Goal: Task Accomplishment & Management: Use online tool/utility

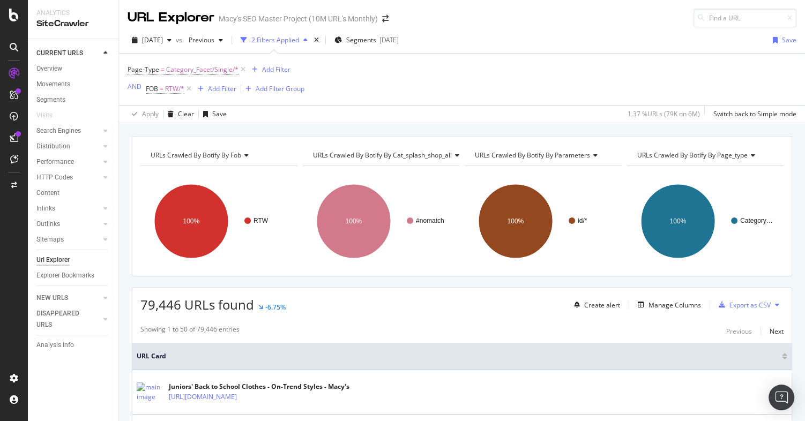
click at [173, 90] on span "RTW/*" at bounding box center [174, 89] width 19 height 15
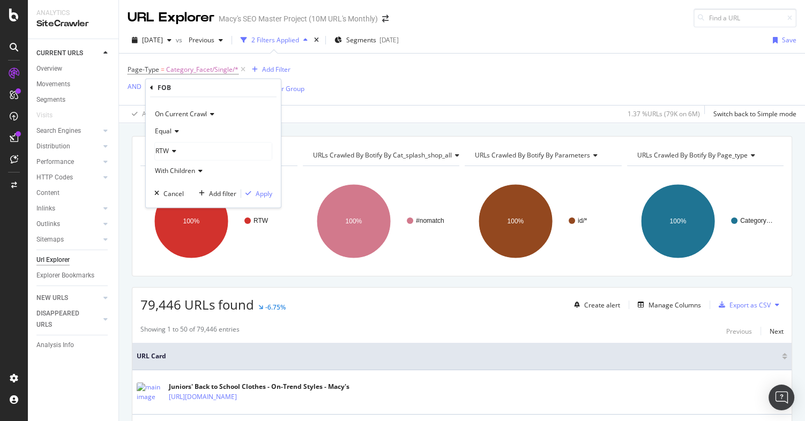
click at [371, 86] on div "Page-Type = Category_Facet/Single/* Add Filter AND FOB = RTW/* Add Filter Add F…" at bounding box center [462, 79] width 669 height 51
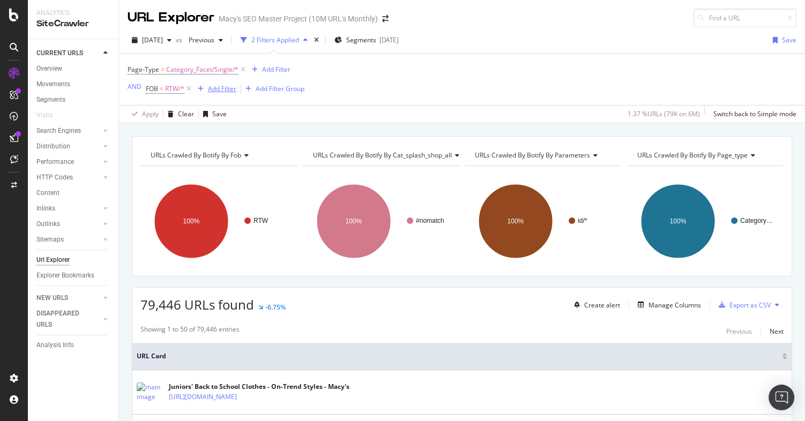
click at [226, 88] on div "Add Filter" at bounding box center [222, 88] width 28 height 9
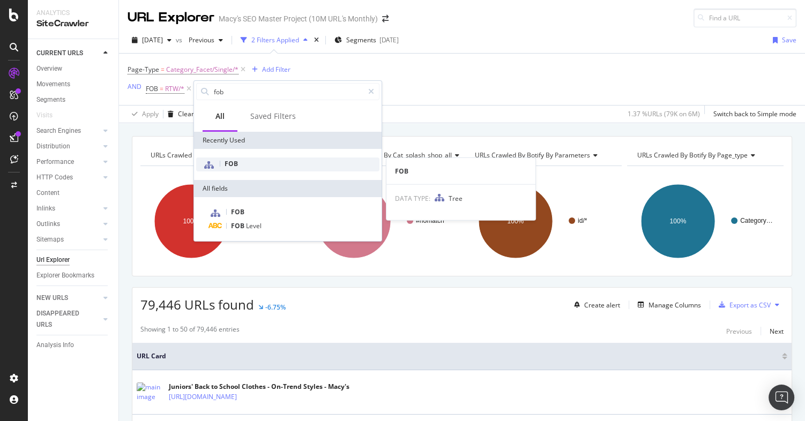
click at [238, 165] on div "FOB" at bounding box center [287, 165] width 183 height 14
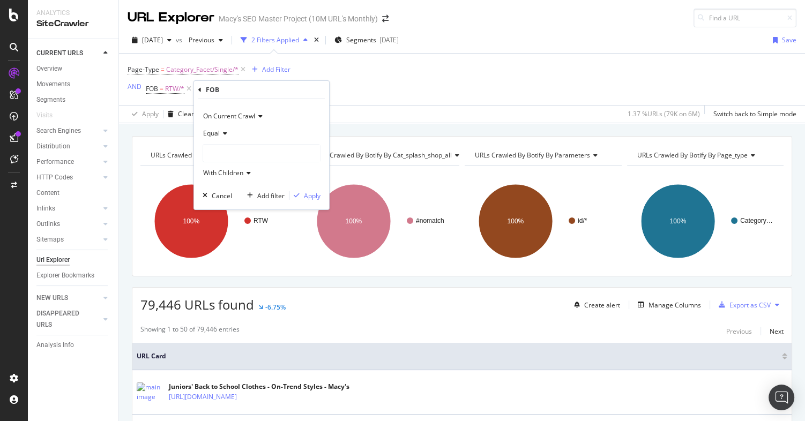
click at [427, 79] on div "Page-Type = Category_Facet/Single/* Add Filter AND FOB = RTW/* Add Filter Add F…" at bounding box center [462, 79] width 669 height 51
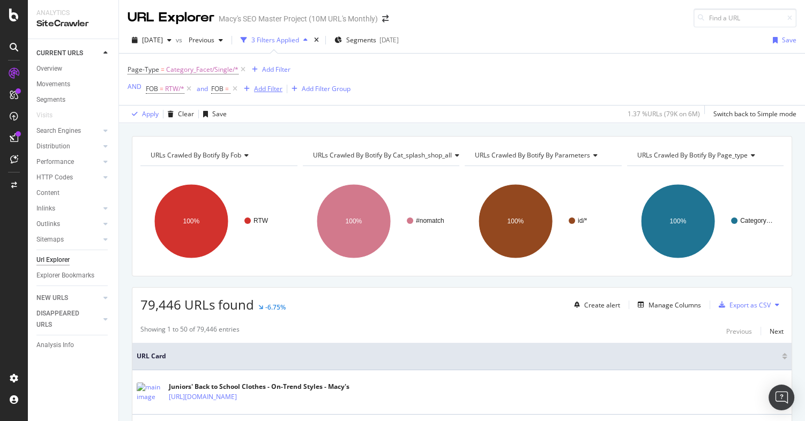
drag, startPoint x: 235, startPoint y: 88, endPoint x: 216, endPoint y: 91, distance: 19.0
click at [235, 88] on icon at bounding box center [235, 89] width 9 height 11
click at [165, 91] on span "RTW/*" at bounding box center [174, 89] width 19 height 15
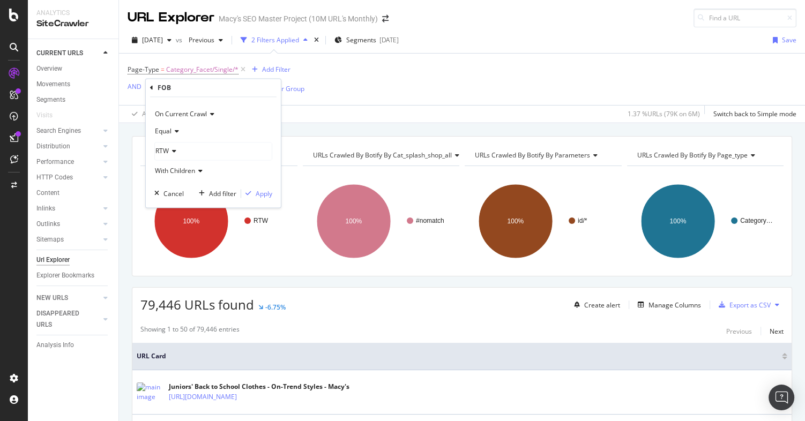
click at [175, 153] on icon at bounding box center [173, 152] width 8 height 6
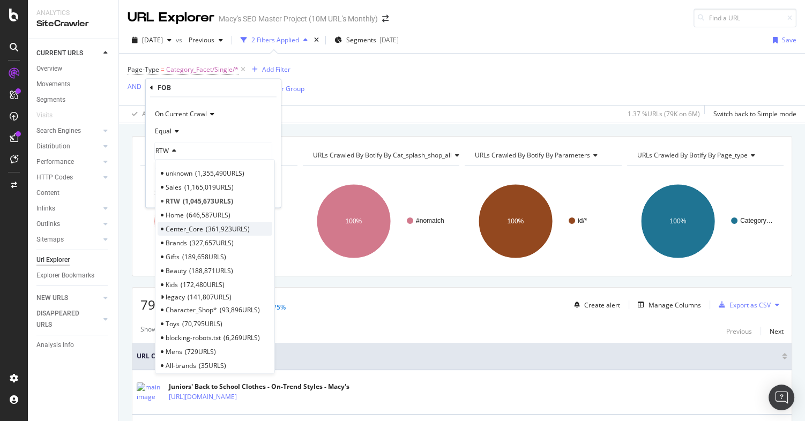
click at [181, 228] on span "Center_Core" at bounding box center [185, 229] width 38 height 9
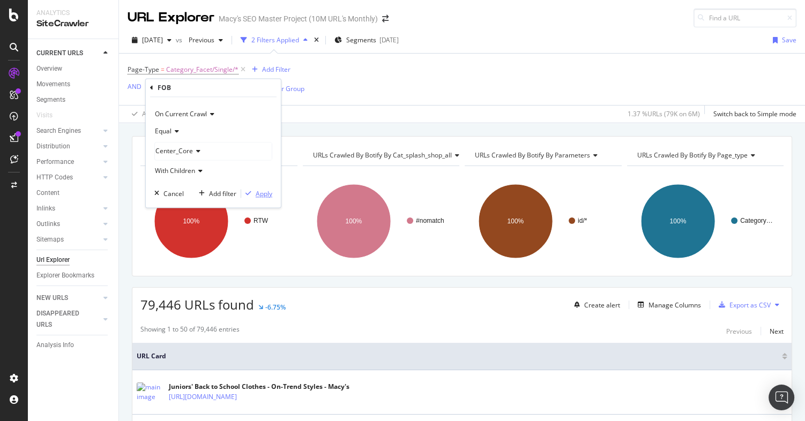
click at [263, 195] on div "Apply" at bounding box center [264, 193] width 17 height 9
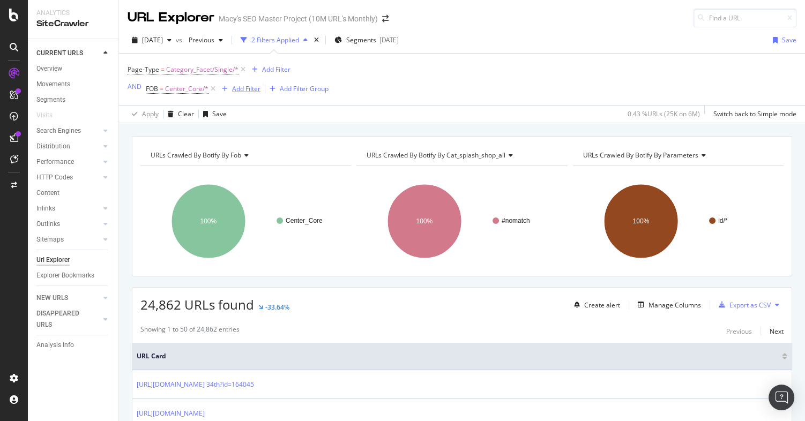
click at [246, 90] on div "Add Filter" at bounding box center [246, 88] width 28 height 9
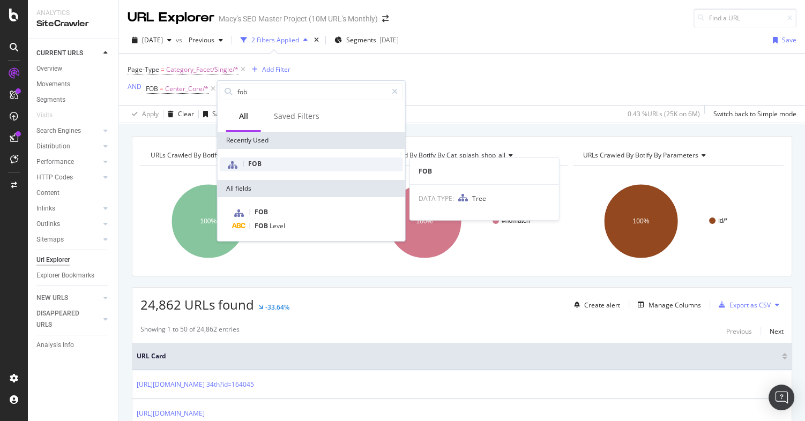
click at [255, 160] on span "FOB" at bounding box center [254, 163] width 13 height 9
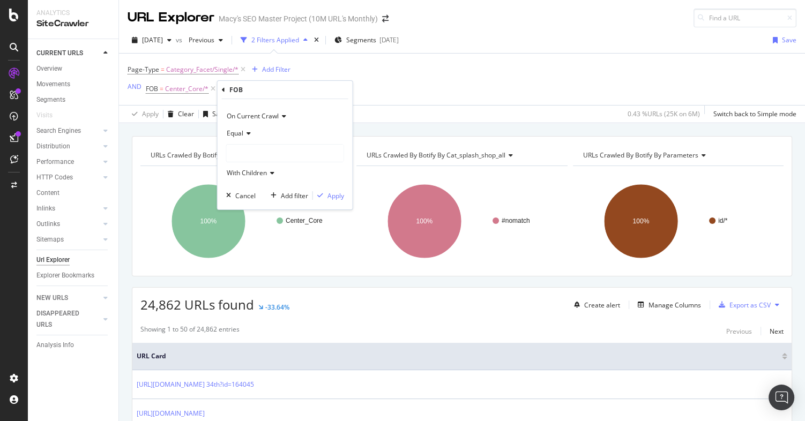
click at [242, 130] on span "Equal" at bounding box center [235, 133] width 17 height 9
click at [293, 124] on div "On Current Crawl" at bounding box center [285, 116] width 118 height 17
click at [317, 101] on div "On Current Crawl On Current Crawl On Compared Crawl Diff Between Crawls Equal W…" at bounding box center [285, 154] width 135 height 110
click at [278, 130] on div "Equal" at bounding box center [285, 133] width 118 height 17
click at [274, 132] on div "Equal" at bounding box center [285, 133] width 118 height 17
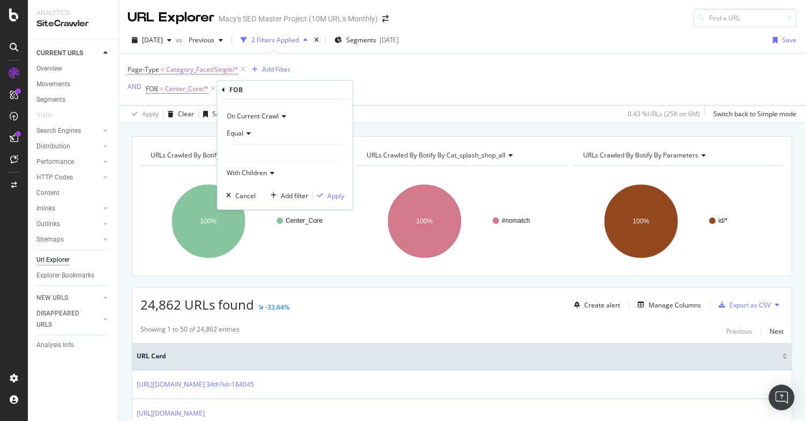
click at [245, 154] on div at bounding box center [285, 153] width 117 height 17
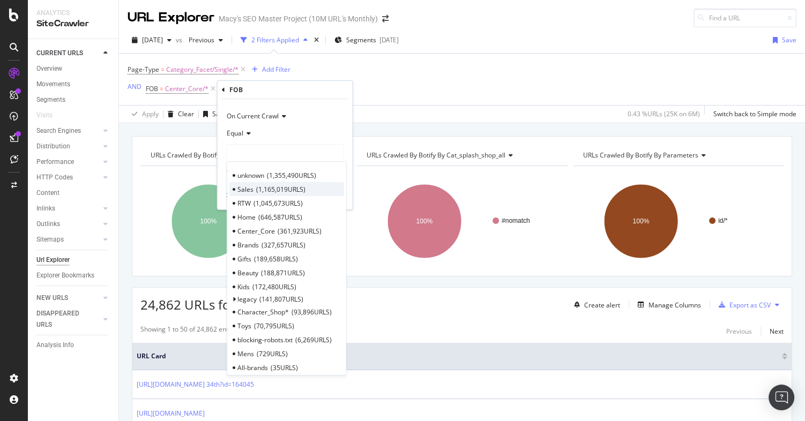
click at [248, 188] on span "Sales" at bounding box center [246, 189] width 16 height 9
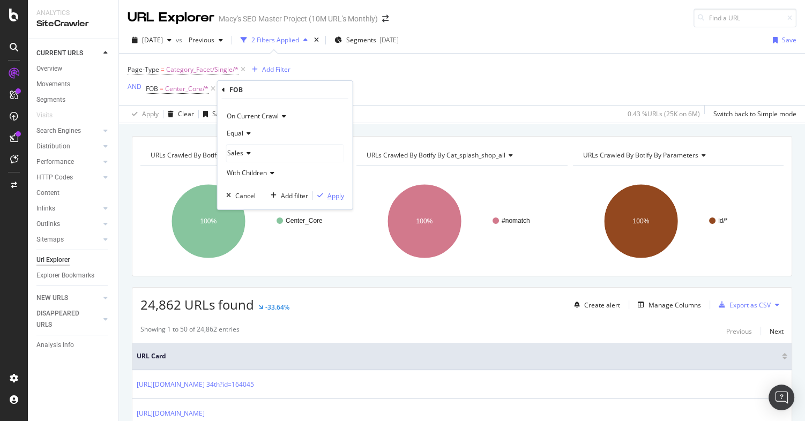
click at [330, 195] on div "Apply" at bounding box center [336, 195] width 17 height 9
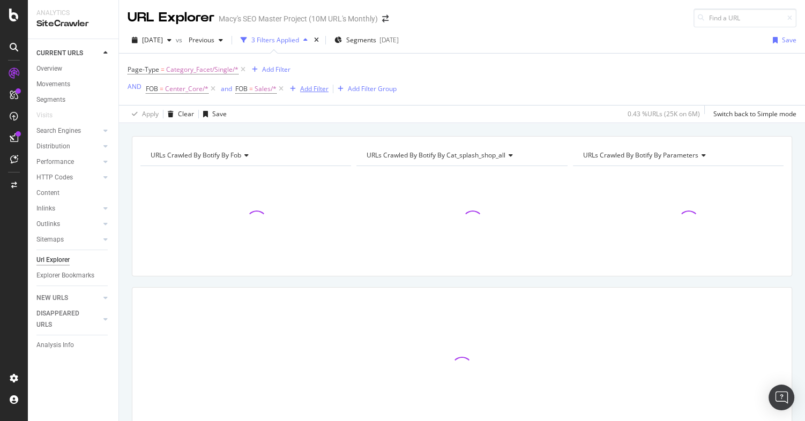
click at [318, 90] on div "Add Filter" at bounding box center [314, 88] width 28 height 9
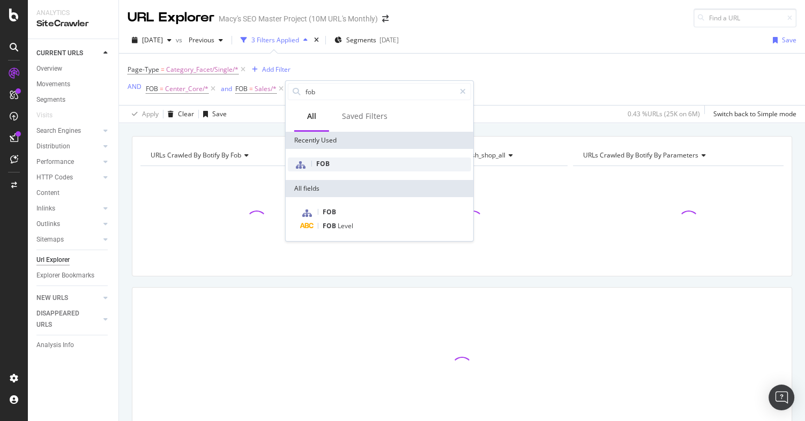
click at [321, 165] on span "FOB" at bounding box center [322, 163] width 13 height 9
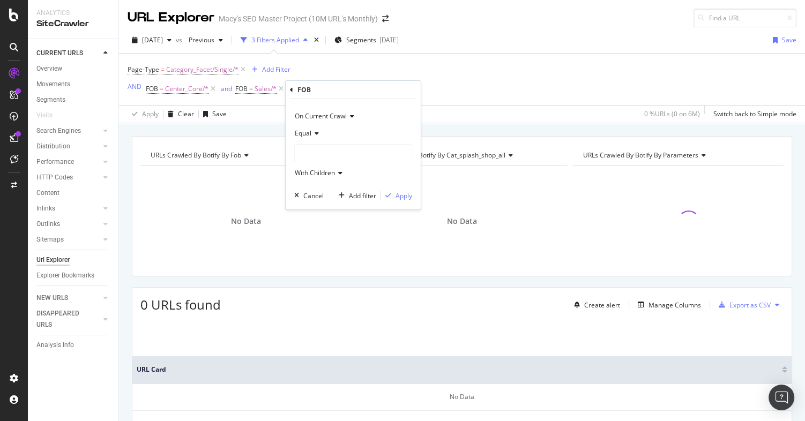
click at [269, 102] on div "Page-Type = Category_Facet/Single/* Add Filter AND FOB = Center_Core/* and FOB …" at bounding box center [462, 79] width 669 height 51
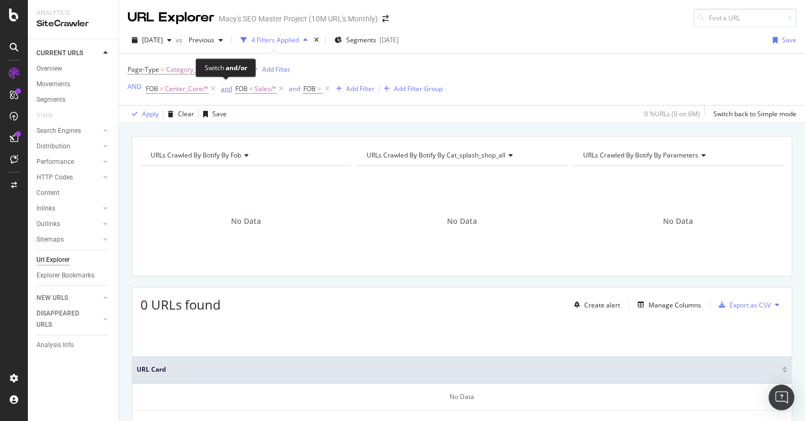
click at [225, 88] on div "and" at bounding box center [226, 88] width 11 height 9
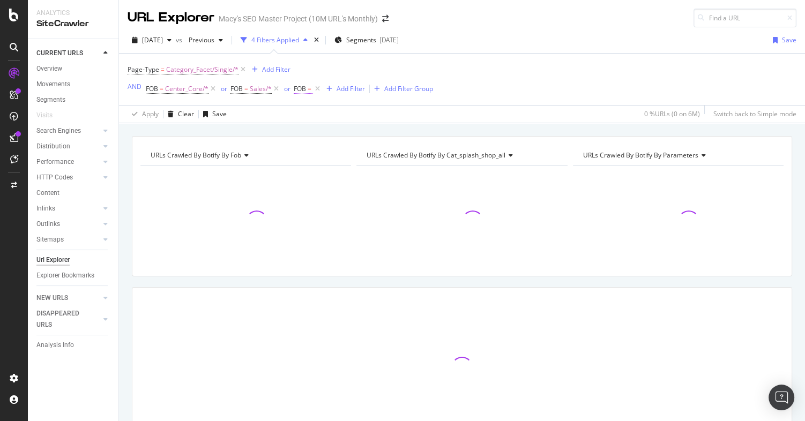
click at [302, 90] on span "FOB" at bounding box center [300, 88] width 12 height 9
click at [329, 153] on div at bounding box center [360, 151] width 117 height 17
click at [275, 100] on div "Page-Type = Category_Facet/Single/* Add Filter AND FOB = Center_Core/* or FOB =…" at bounding box center [462, 79] width 669 height 51
click at [320, 89] on icon at bounding box center [317, 89] width 9 height 11
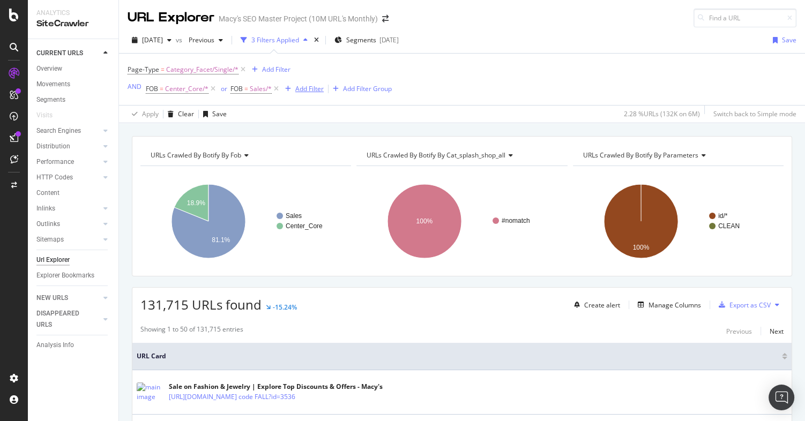
click at [314, 89] on div "Add Filter" at bounding box center [309, 88] width 28 height 9
click at [360, 71] on div "Page-Type = Category_Facet/Single/* Add Filter AND FOB = Center_Core/* or FOB =…" at bounding box center [260, 79] width 264 height 34
click at [314, 91] on div "Add Filter" at bounding box center [309, 88] width 28 height 9
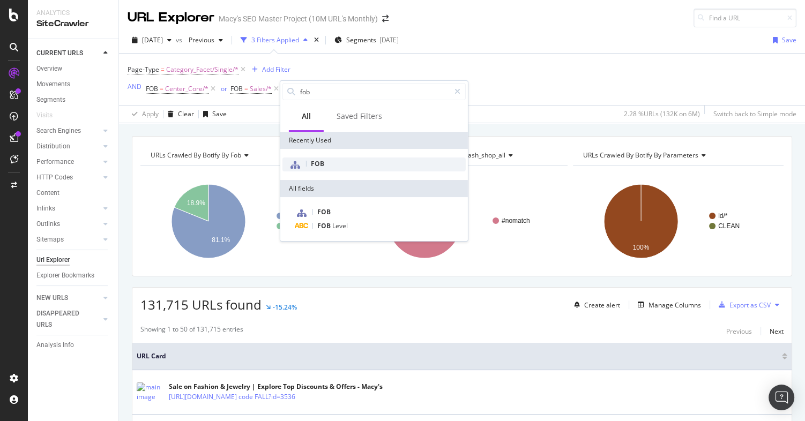
click at [313, 165] on span "FOB" at bounding box center [317, 163] width 13 height 9
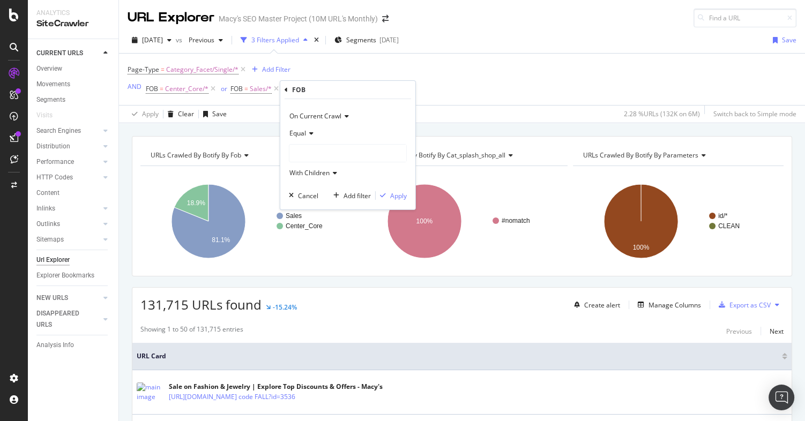
click at [306, 151] on div at bounding box center [348, 153] width 117 height 17
click at [338, 132] on div "Equal" at bounding box center [348, 133] width 118 height 17
click at [325, 136] on div "Equal" at bounding box center [348, 133] width 118 height 17
click at [309, 152] on div at bounding box center [348, 153] width 117 height 17
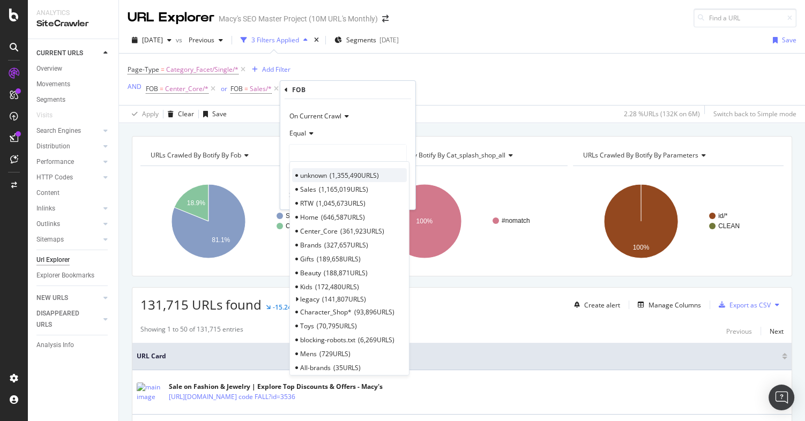
click at [334, 173] on span "1,355,490 URLS" at bounding box center [354, 175] width 49 height 9
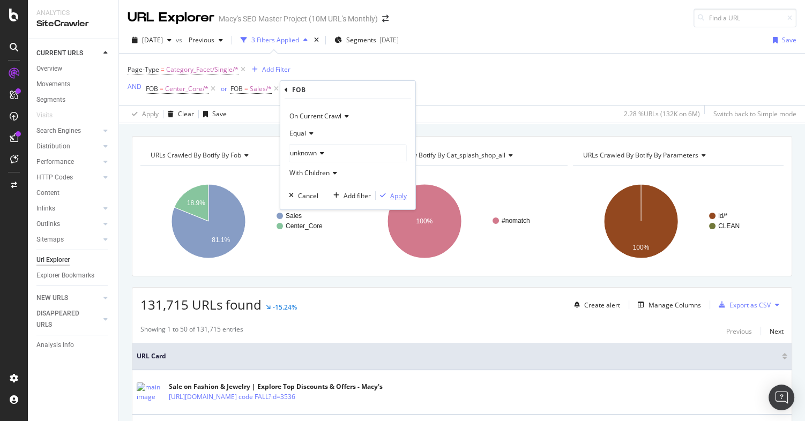
click at [396, 196] on div "Apply" at bounding box center [398, 195] width 17 height 9
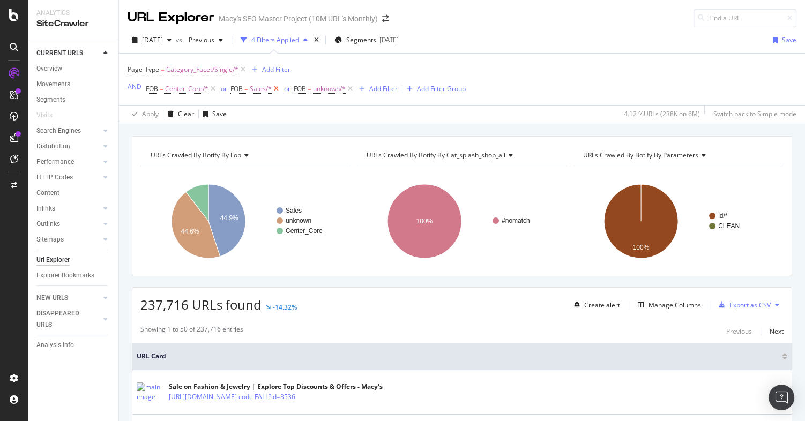
click at [275, 88] on icon at bounding box center [276, 89] width 9 height 11
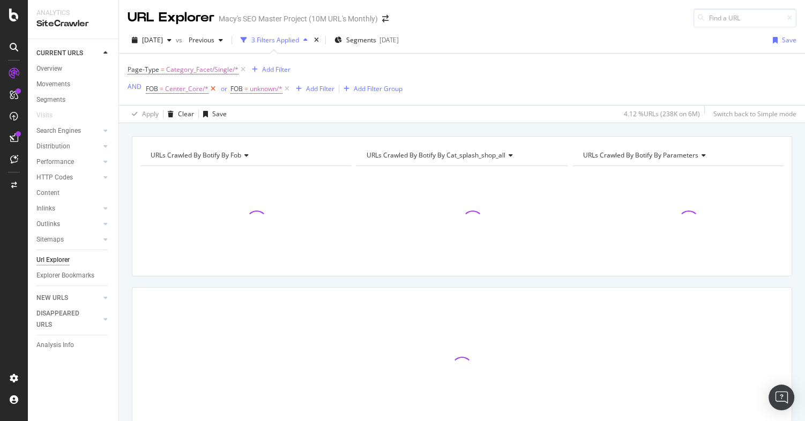
click at [211, 88] on icon at bounding box center [213, 89] width 9 height 11
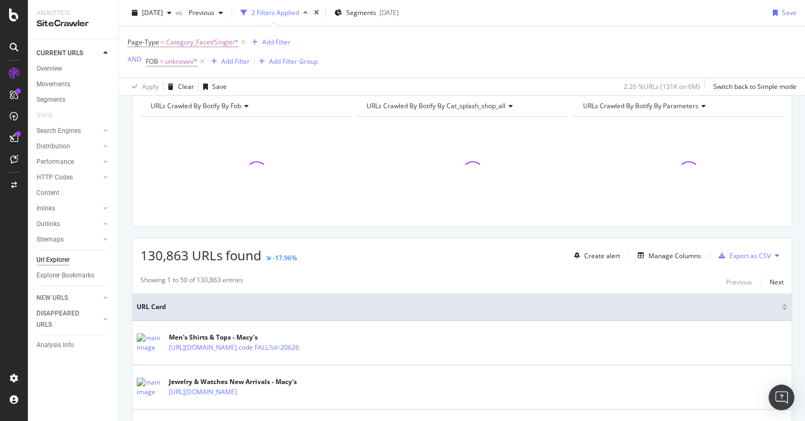
scroll to position [179, 0]
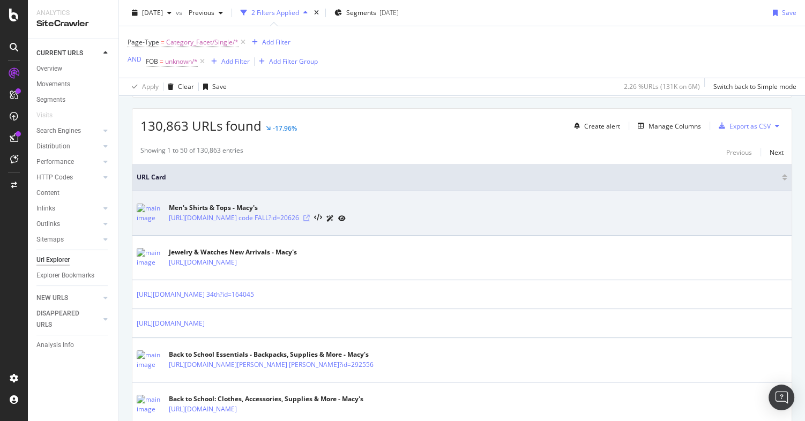
click at [310, 218] on icon at bounding box center [307, 218] width 6 height 6
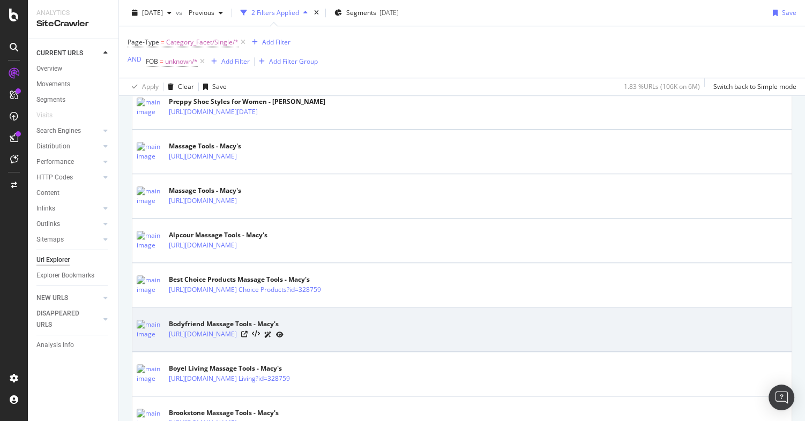
scroll to position [947, 0]
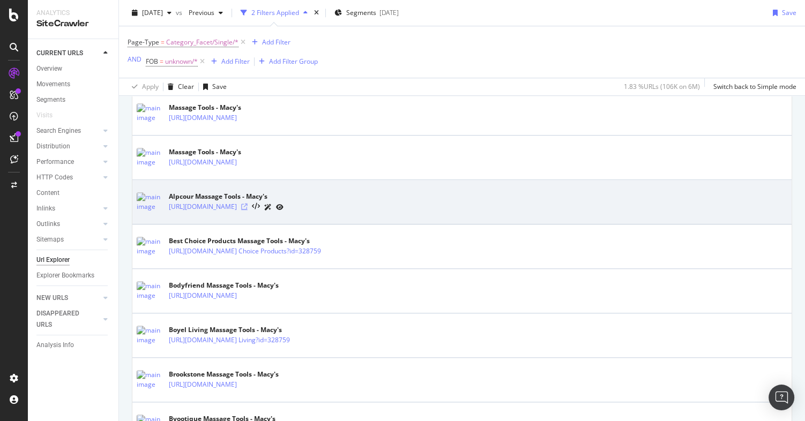
click at [248, 210] on icon at bounding box center [244, 207] width 6 height 6
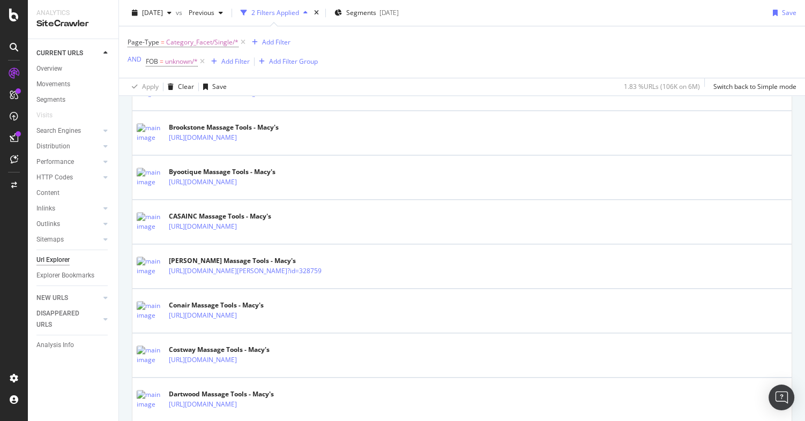
scroll to position [0, 0]
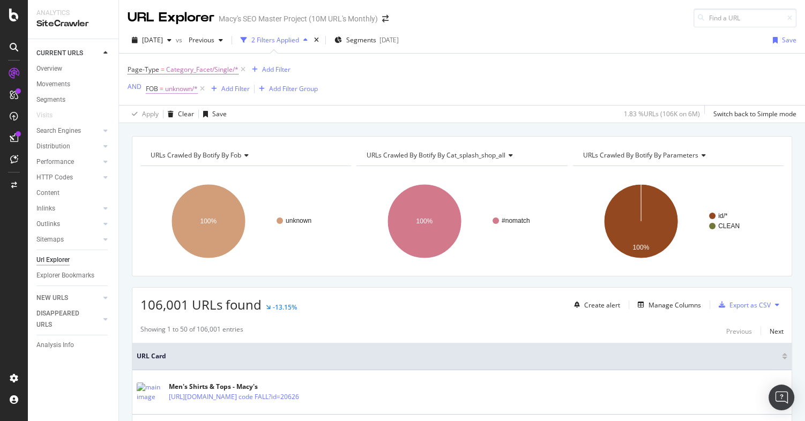
click at [187, 91] on span "unknown/*" at bounding box center [181, 89] width 33 height 15
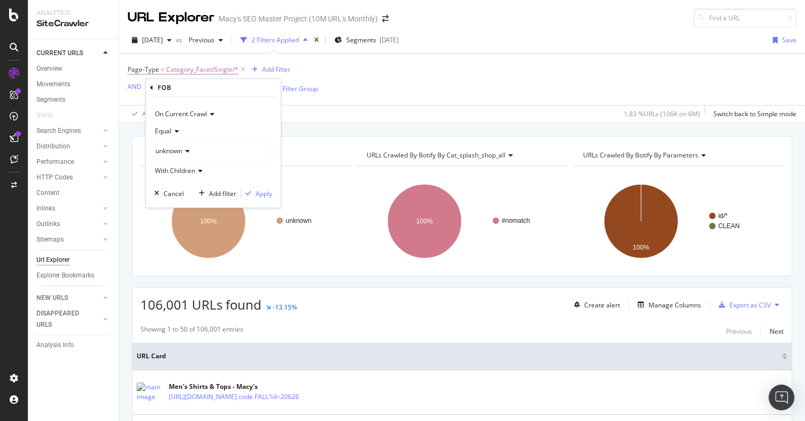
click at [182, 150] on span "unknown" at bounding box center [169, 151] width 27 height 9
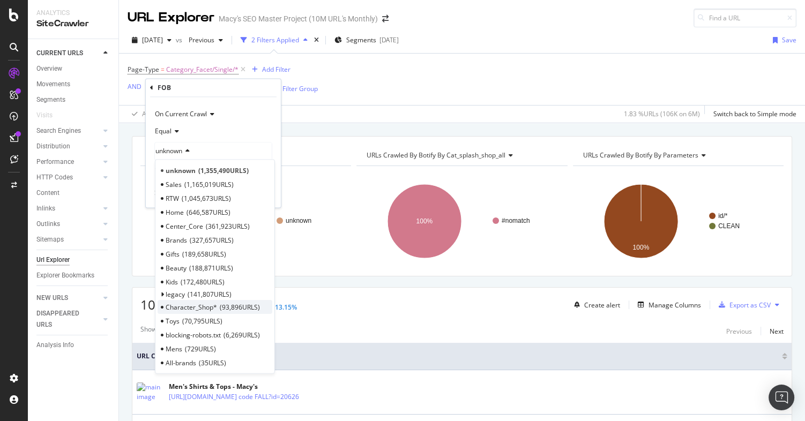
scroll to position [5, 0]
click at [183, 304] on span "Character_Shop*" at bounding box center [191, 304] width 51 height 9
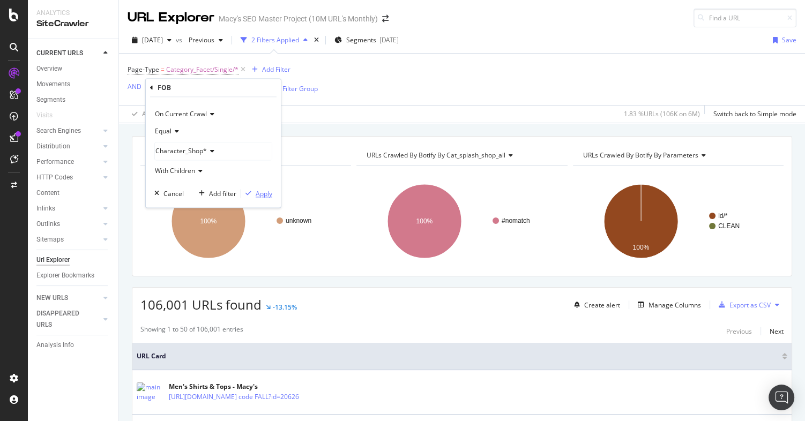
click at [262, 192] on div "Apply" at bounding box center [264, 193] width 17 height 9
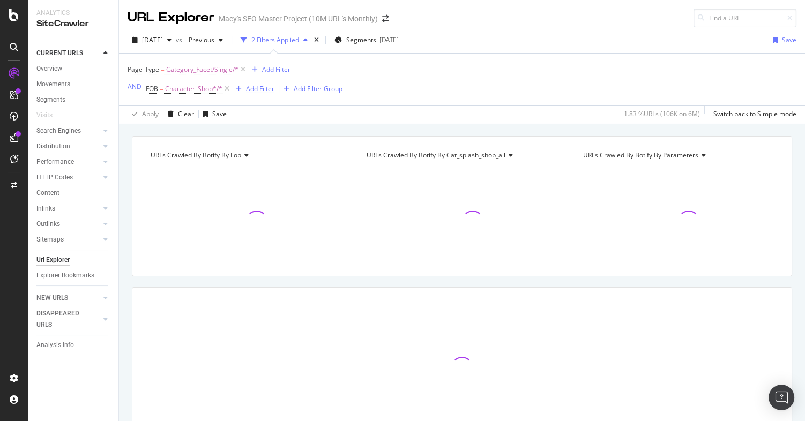
click at [263, 91] on div "Add Filter" at bounding box center [260, 88] width 28 height 9
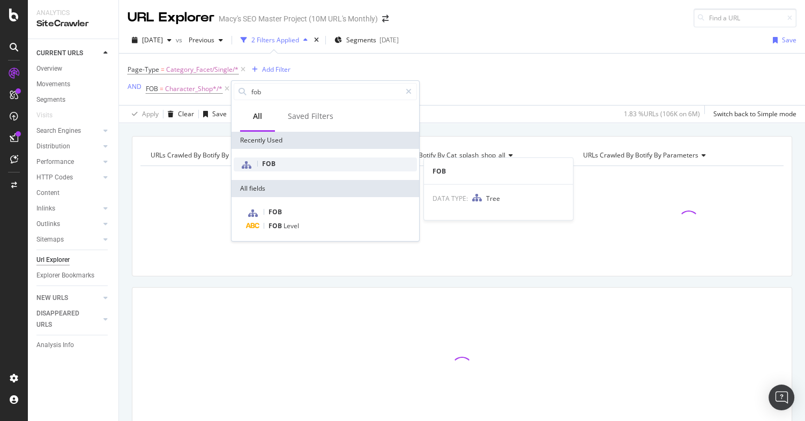
click at [272, 162] on span "FOB" at bounding box center [268, 163] width 13 height 9
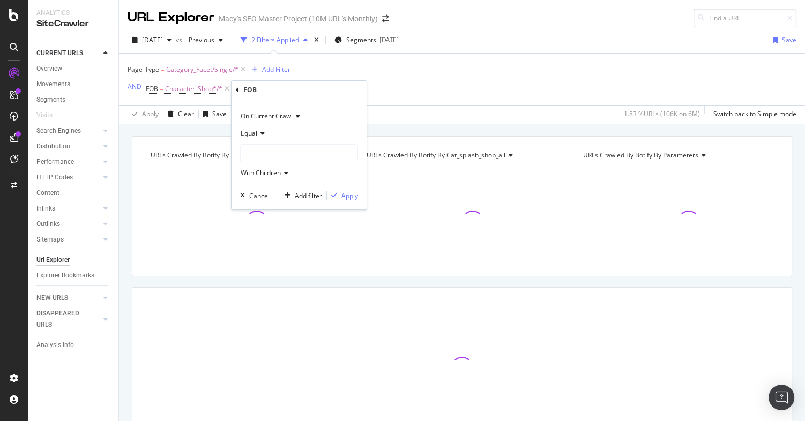
click at [259, 156] on div at bounding box center [299, 153] width 117 height 17
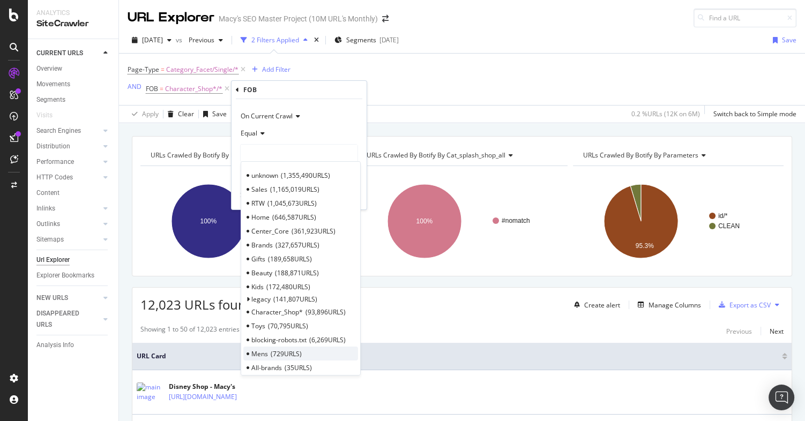
click at [291, 355] on span "729 URLS" at bounding box center [286, 354] width 31 height 9
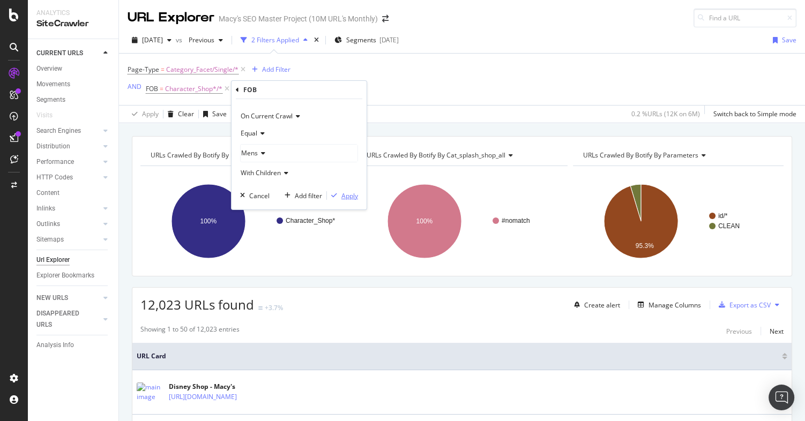
click at [350, 197] on div "Apply" at bounding box center [350, 195] width 17 height 9
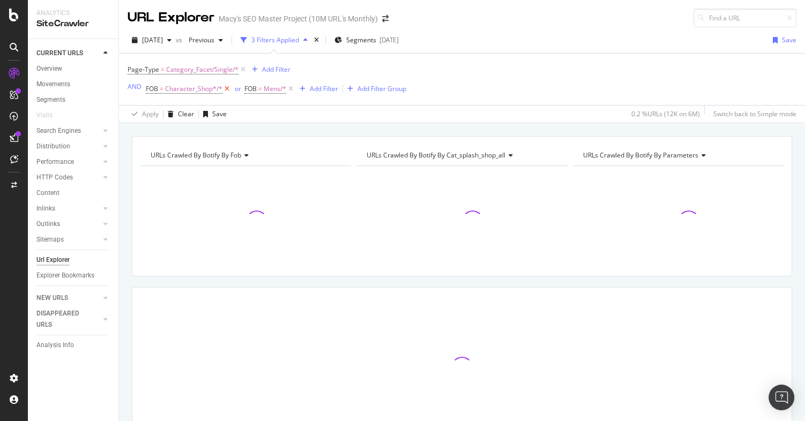
click at [227, 90] on icon at bounding box center [227, 89] width 9 height 11
click at [163, 37] on span "[DATE]" at bounding box center [152, 39] width 21 height 9
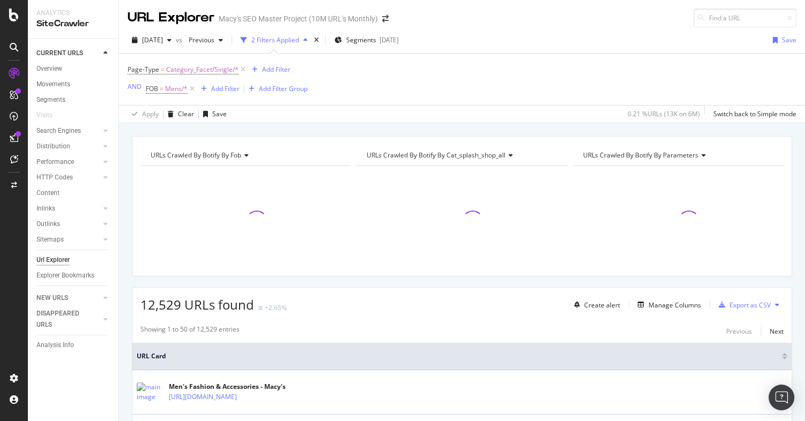
click at [393, 83] on div "Page-Type = Category_Facet/Single/* Add Filter AND FOB = Mens/* Add Filter Add …" at bounding box center [462, 79] width 669 height 51
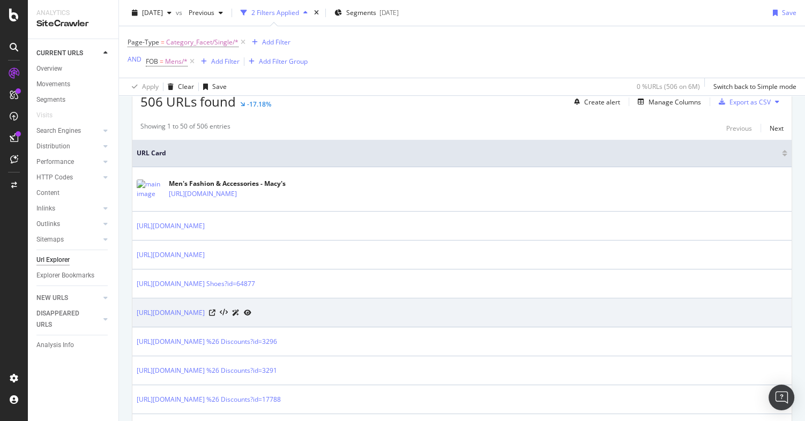
scroll to position [248, 0]
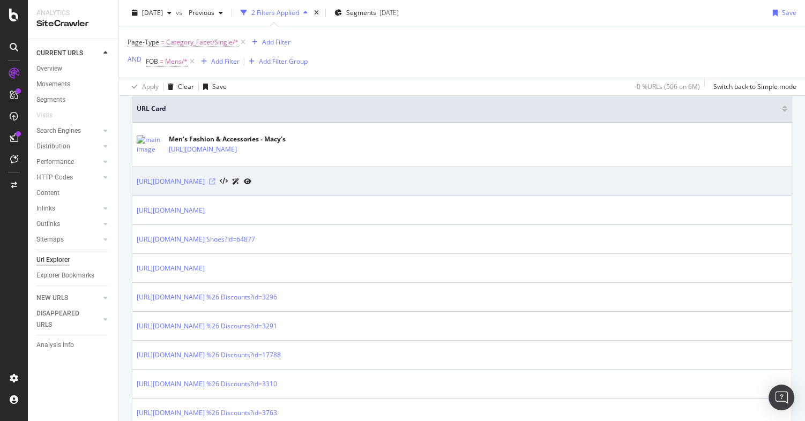
click at [216, 180] on icon at bounding box center [212, 182] width 6 height 6
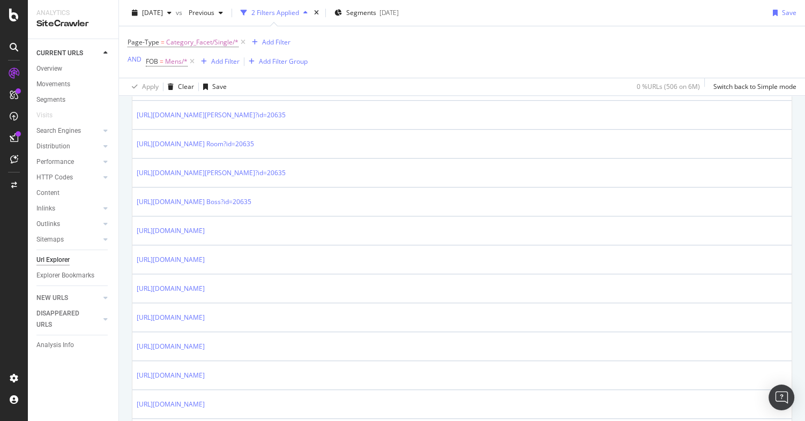
scroll to position [0, 0]
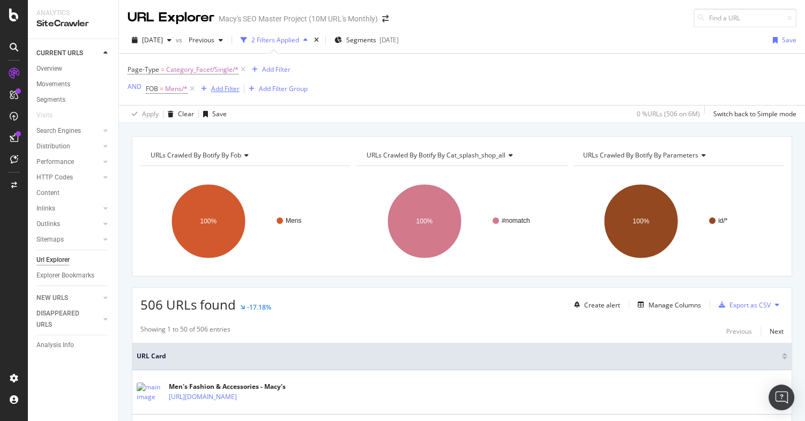
click at [228, 90] on div "Add Filter" at bounding box center [225, 88] width 28 height 9
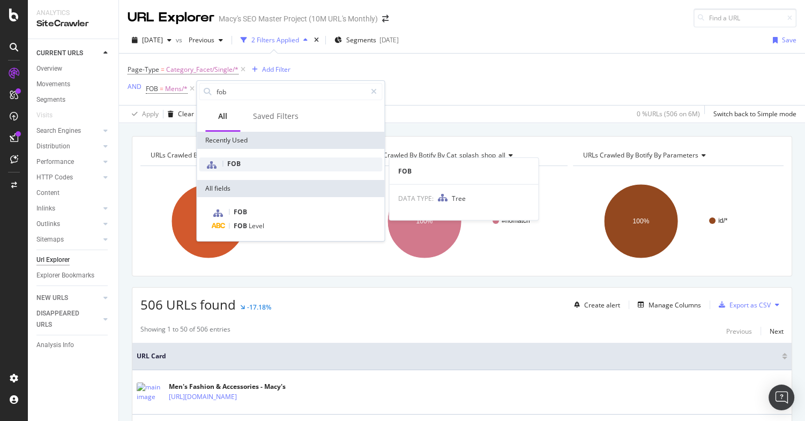
click at [236, 163] on span "FOB" at bounding box center [233, 163] width 13 height 9
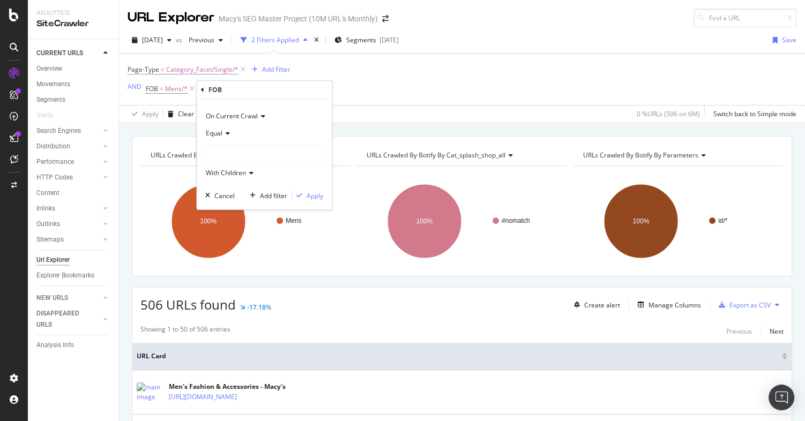
click at [222, 151] on div at bounding box center [264, 153] width 117 height 17
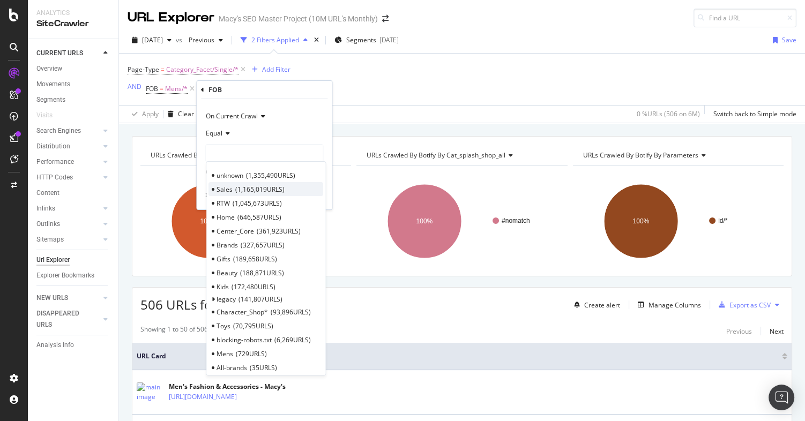
click at [228, 189] on span "Sales" at bounding box center [225, 189] width 16 height 9
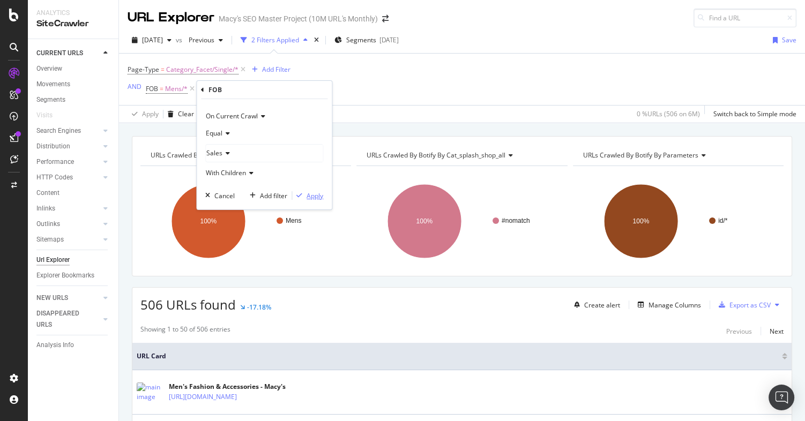
click at [315, 194] on div "Apply" at bounding box center [315, 195] width 17 height 9
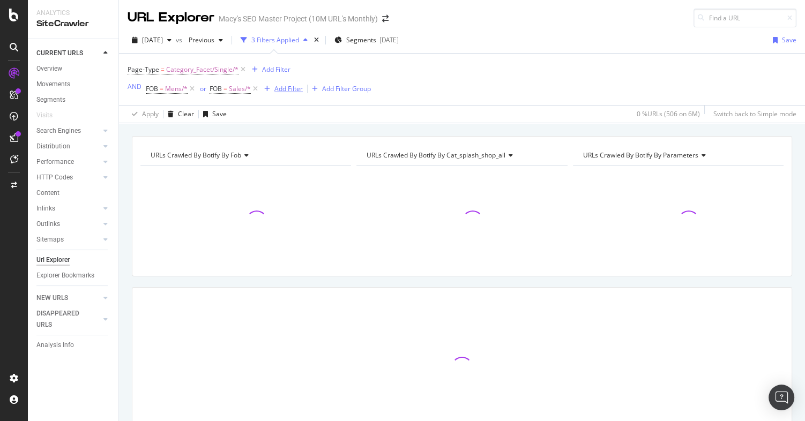
click at [286, 89] on div "Add Filter" at bounding box center [289, 88] width 28 height 9
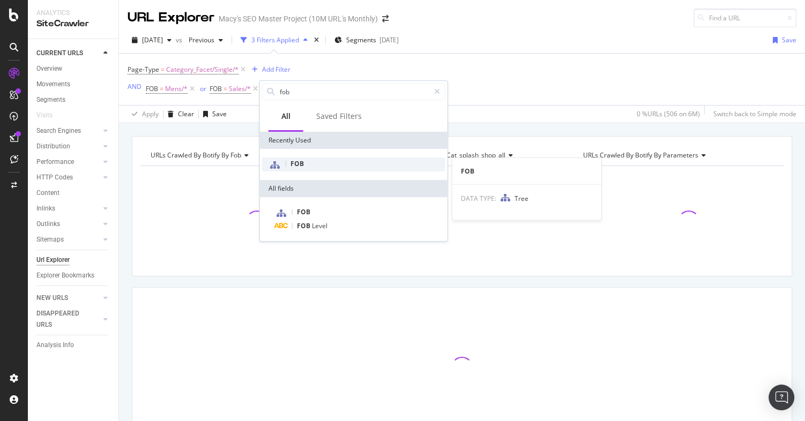
click at [302, 161] on span "FOB" at bounding box center [297, 163] width 13 height 9
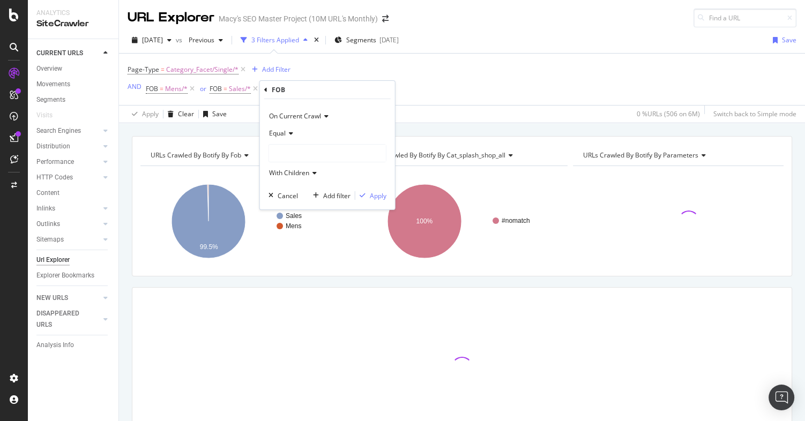
click at [290, 150] on div at bounding box center [327, 153] width 117 height 17
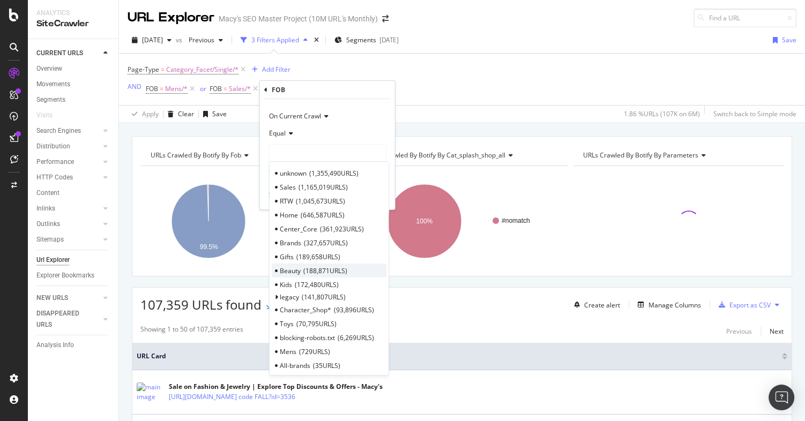
scroll to position [5, 0]
click at [293, 266] on span "Beauty" at bounding box center [290, 267] width 21 height 9
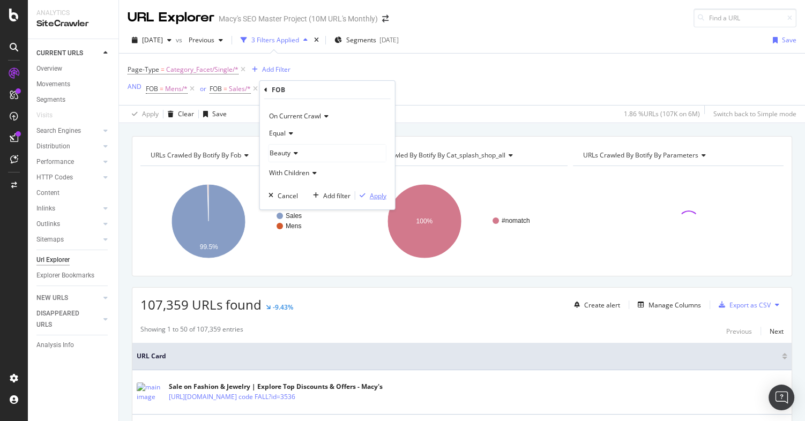
click at [382, 194] on div "Apply" at bounding box center [378, 195] width 17 height 9
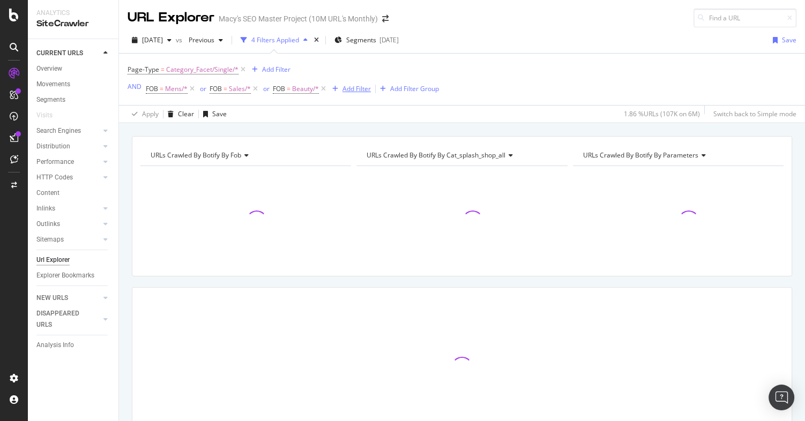
click at [351, 87] on div "Add Filter" at bounding box center [357, 88] width 28 height 9
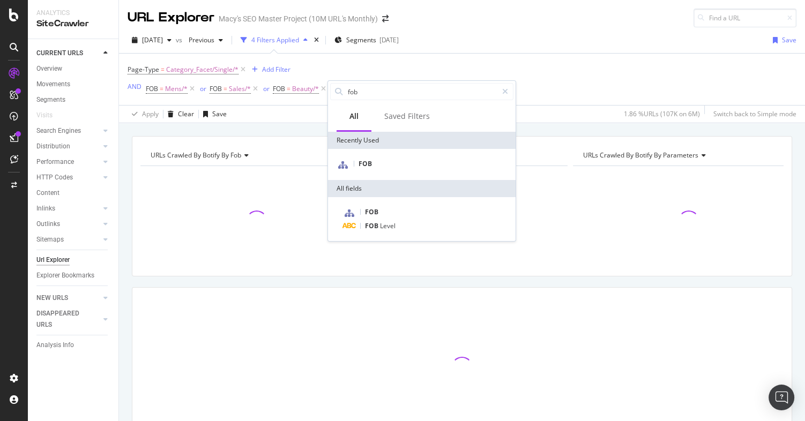
click at [376, 63] on div "Page-Type = Category_Facet/Single/* Add Filter AND FOB = Mens/* or FOB = Sales/…" at bounding box center [284, 79] width 312 height 34
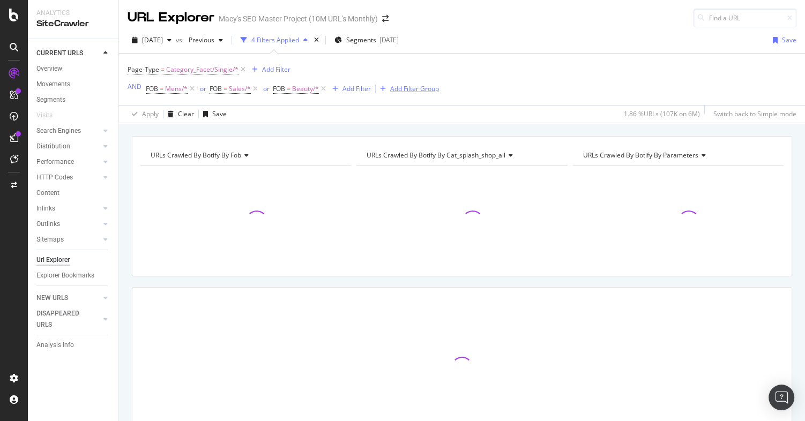
click at [428, 90] on div "Add Filter Group" at bounding box center [414, 88] width 49 height 9
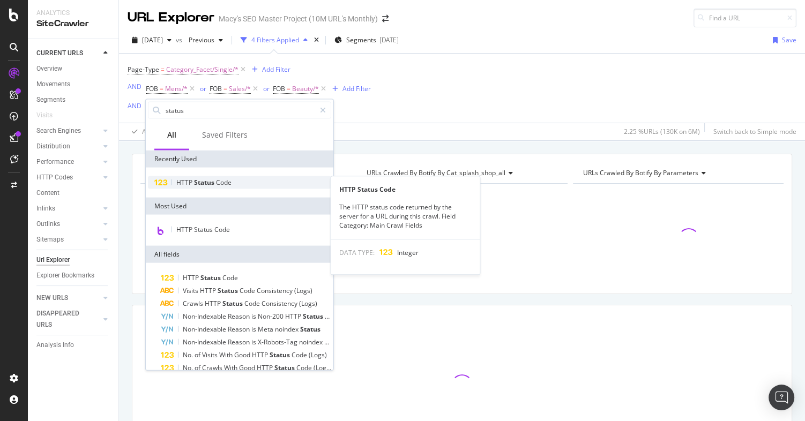
type input "status"
click at [234, 178] on div "HTTP Status Code" at bounding box center [239, 182] width 183 height 13
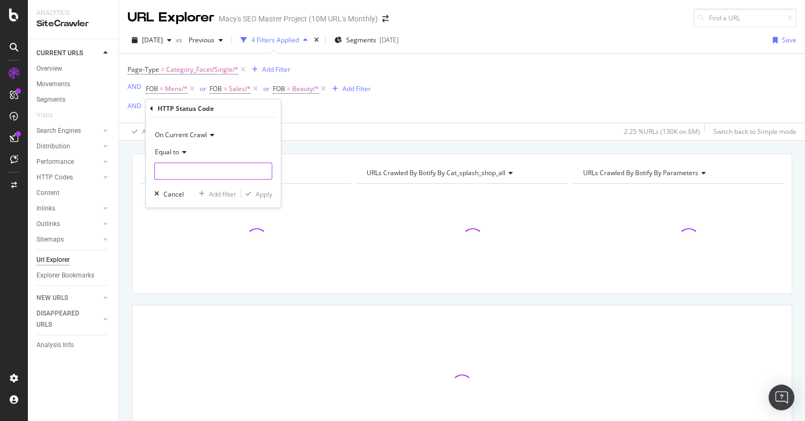
click at [174, 172] on input "number" at bounding box center [213, 171] width 118 height 17
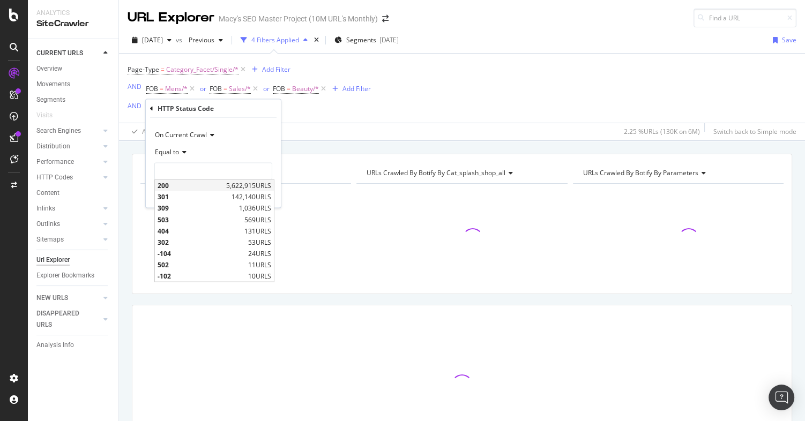
click at [182, 188] on span "200" at bounding box center [191, 185] width 66 height 9
type input "200"
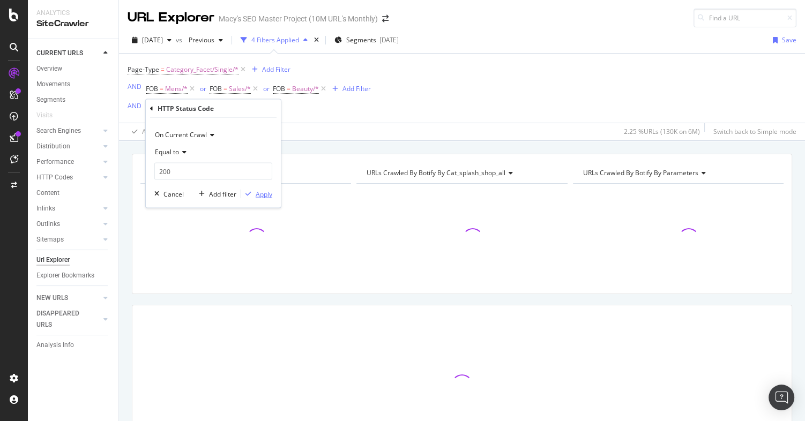
click at [264, 193] on div "Apply" at bounding box center [264, 193] width 17 height 9
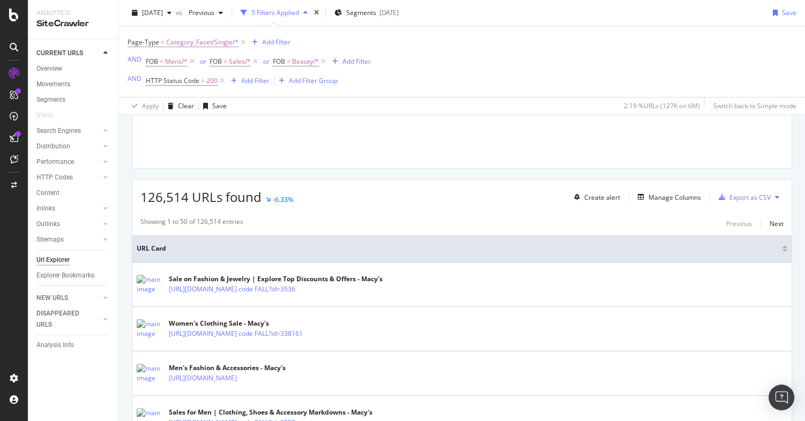
scroll to position [130, 0]
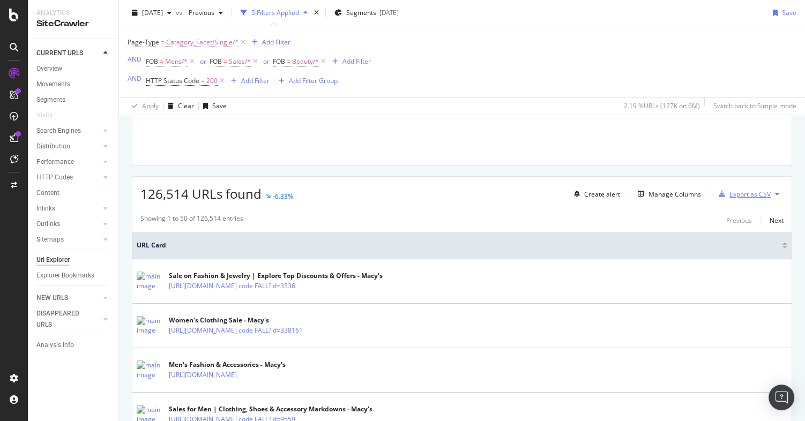
click at [743, 195] on div "Export as CSV" at bounding box center [750, 194] width 41 height 9
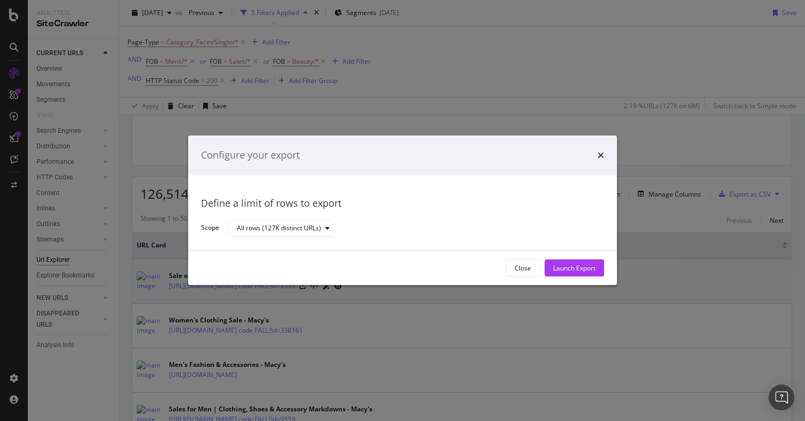
click at [578, 268] on div "Launch Export" at bounding box center [574, 268] width 42 height 9
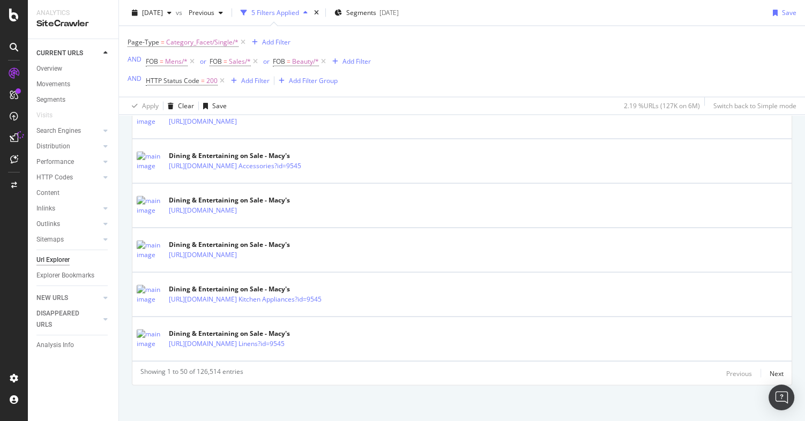
scroll to position [0, 0]
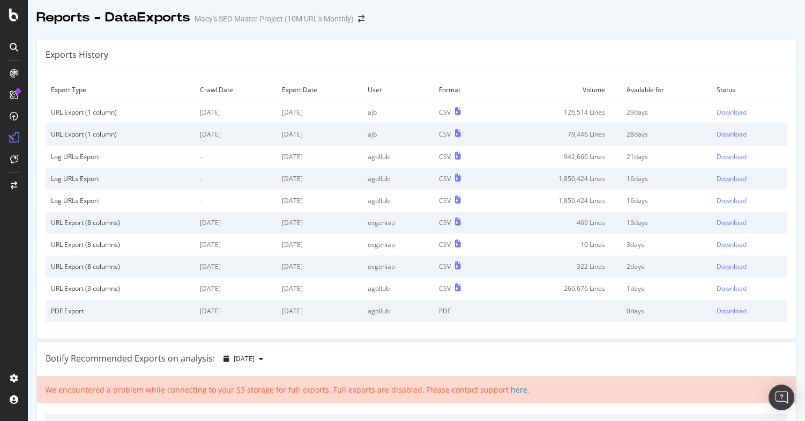
click at [506, 109] on td "126,514 Lines" at bounding box center [557, 112] width 127 height 23
click at [725, 112] on div "Download" at bounding box center [732, 112] width 30 height 9
